Goal: Obtain resource: Obtain resource

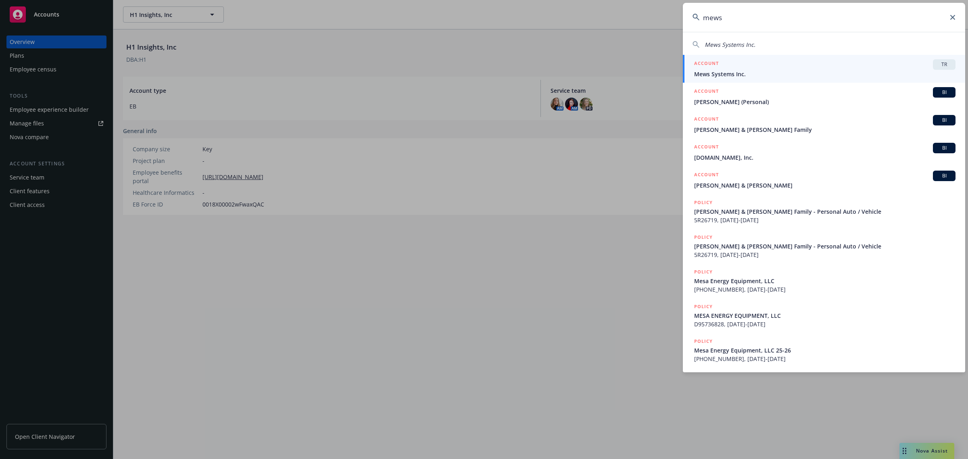
type input "mews"
click at [779, 69] on div "ACCOUNT TR" at bounding box center [824, 64] width 261 height 10
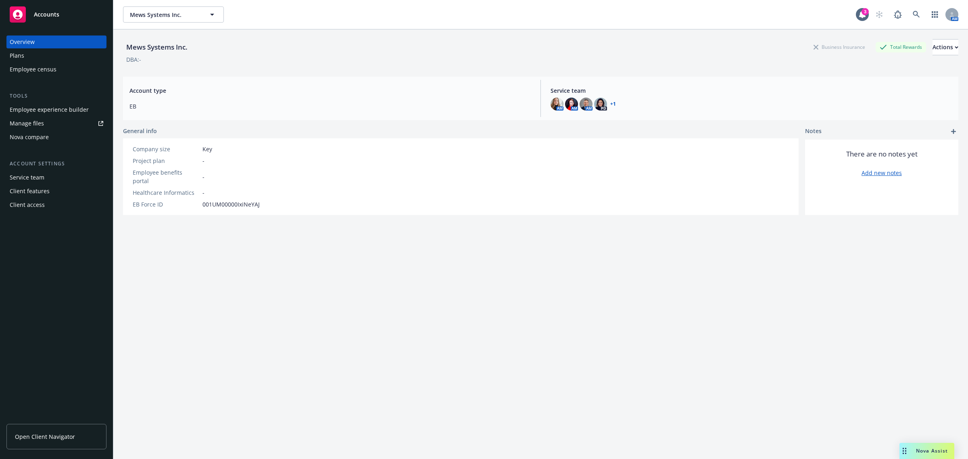
click at [73, 52] on div "Plans" at bounding box center [57, 55] width 94 height 13
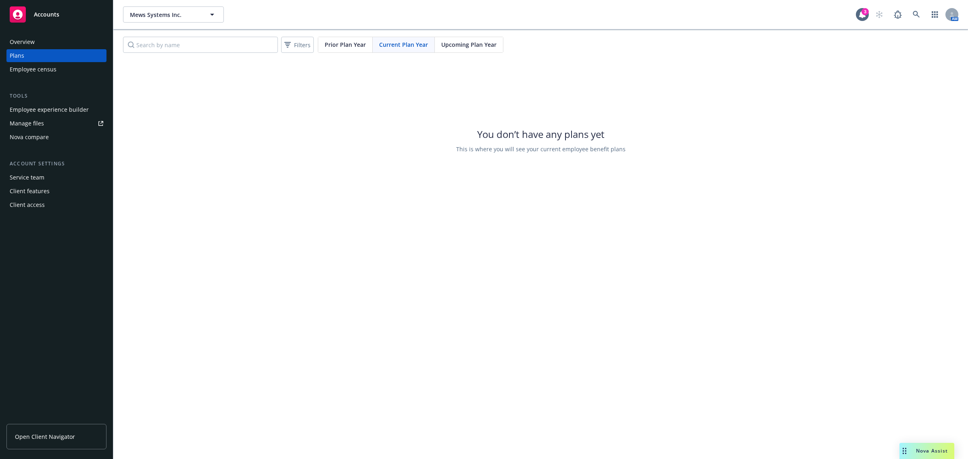
click at [473, 47] on span "Upcoming Plan Year" at bounding box center [468, 44] width 55 height 8
click at [48, 121] on link "Manage files" at bounding box center [56, 123] width 100 height 13
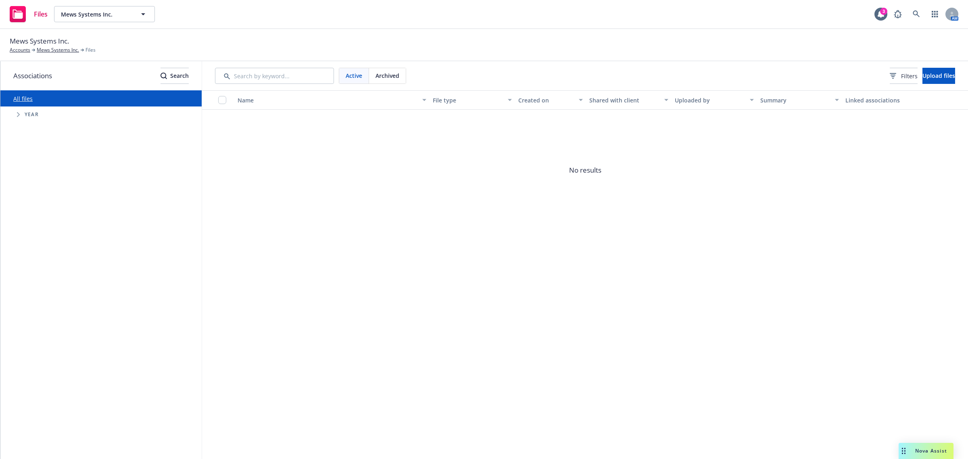
click at [116, 116] on div "Year" at bounding box center [104, 114] width 193 height 16
click at [23, 114] on span "Tree Example" at bounding box center [18, 114] width 13 height 13
click at [448, 259] on div "Name File type Created on Shared with client Uploaded by Summary Linked associa…" at bounding box center [585, 274] width 766 height 369
